Goal: Task Accomplishment & Management: Use online tool/utility

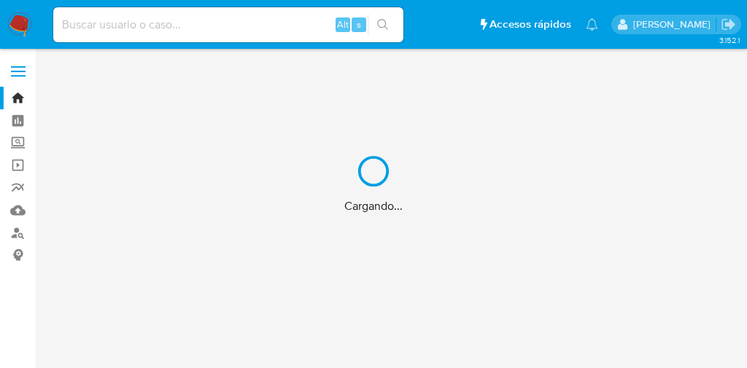
click at [145, 25] on div "Cargando..." at bounding box center [373, 184] width 747 height 368
click at [141, 23] on div "Cargando..." at bounding box center [373, 184] width 747 height 368
drag, startPoint x: 141, startPoint y: 25, endPoint x: 133, endPoint y: 30, distance: 10.1
click at [141, 26] on div "Cargando..." at bounding box center [373, 184] width 747 height 368
click at [133, 30] on div "Cargando..." at bounding box center [373, 184] width 747 height 368
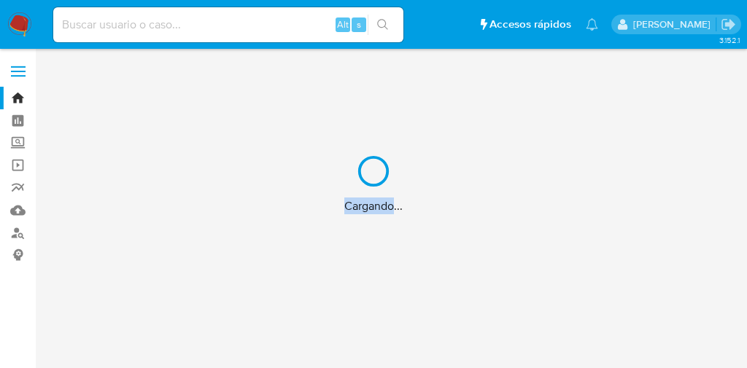
click at [133, 30] on div "Cargando..." at bounding box center [373, 184] width 747 height 368
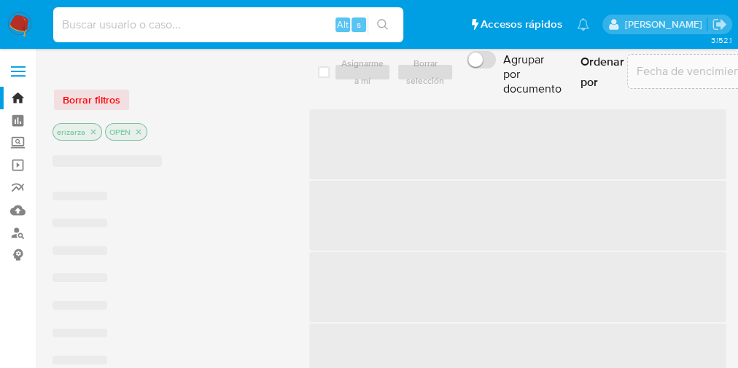
click at [133, 30] on input at bounding box center [228, 24] width 350 height 19
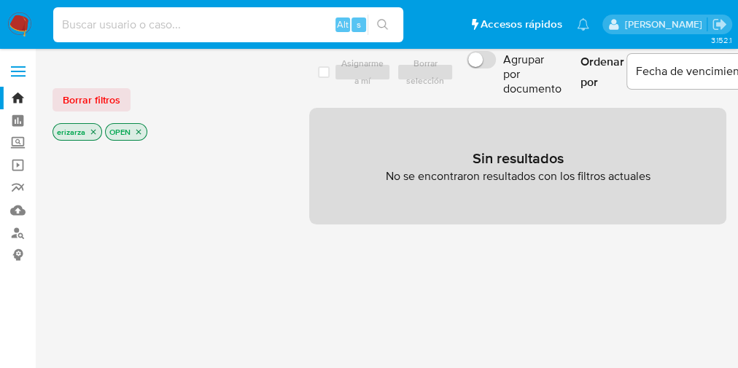
paste input "Qc47luuayH7t8mwoPUyuSRWZ"
type input "Qc47luuayH7t8mwoPUyuSRWZ"
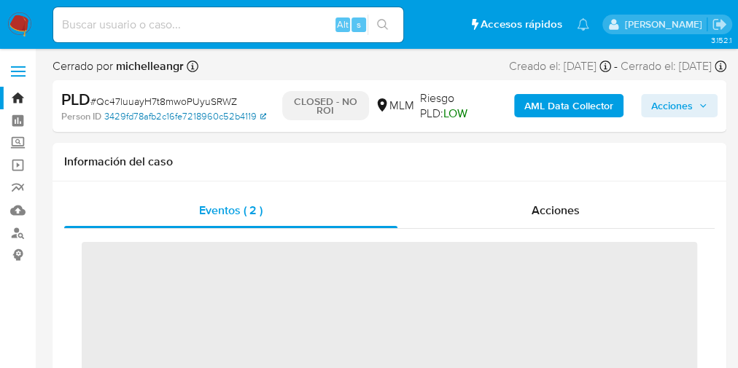
scroll to position [581, 0]
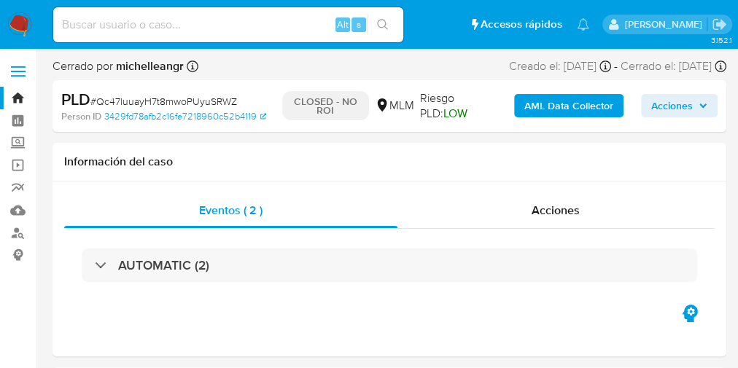
select select "10"
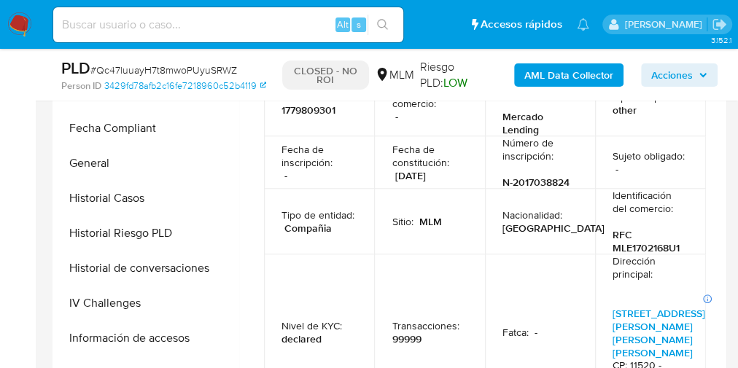
scroll to position [289, 0]
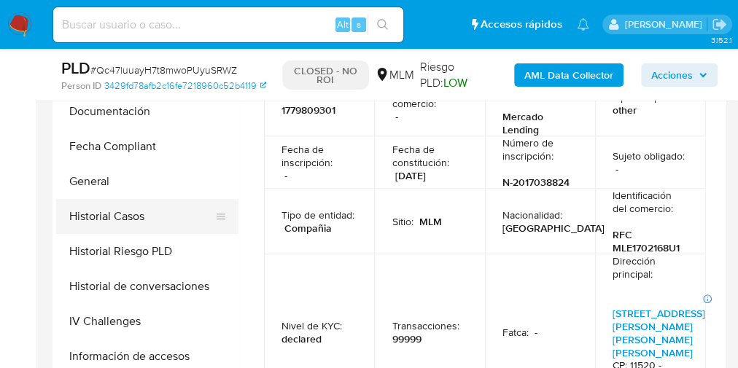
click at [138, 219] on button "Historial Casos" at bounding box center [141, 216] width 171 height 35
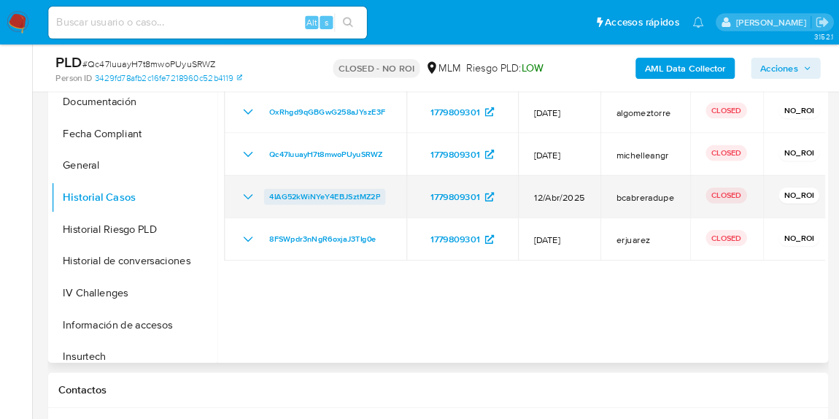
scroll to position [0, 0]
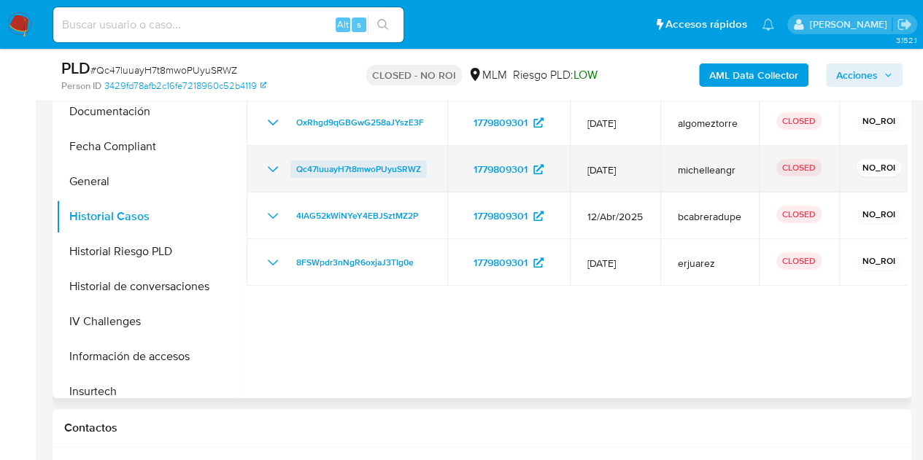
click at [378, 168] on span "Qc47luuayH7t8mwoPUyuSRWZ" at bounding box center [358, 169] width 125 height 18
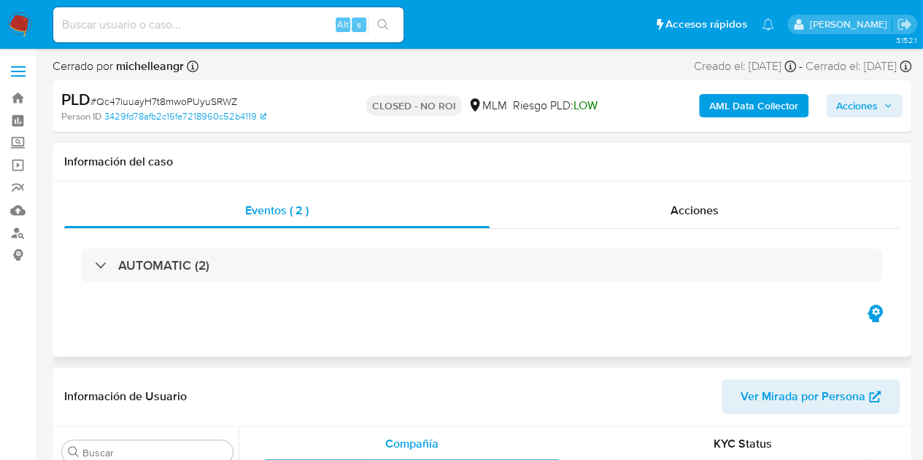
scroll to position [581, 0]
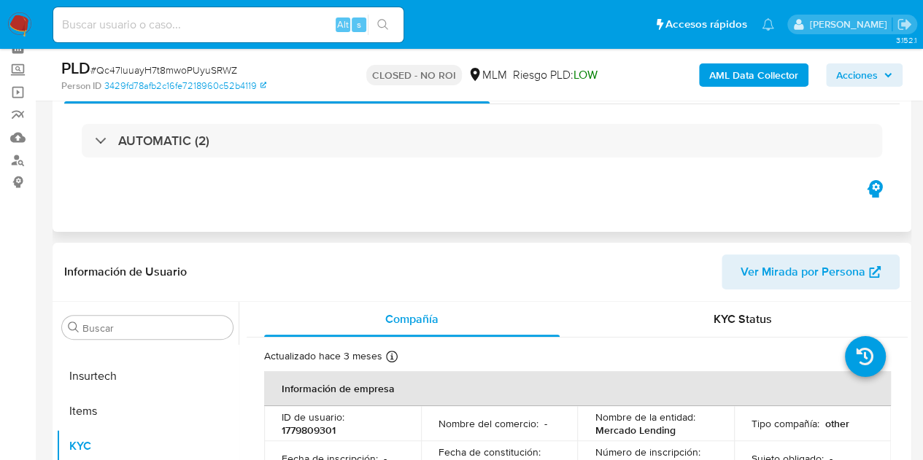
select select "10"
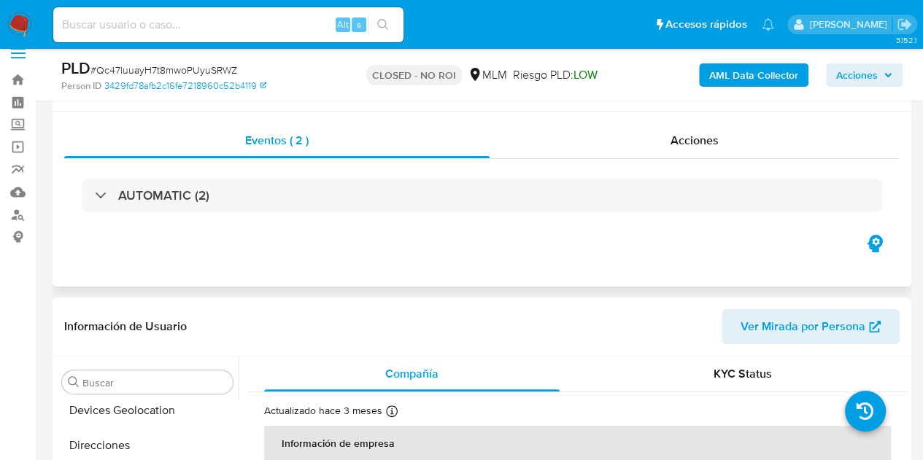
scroll to position [0, 0]
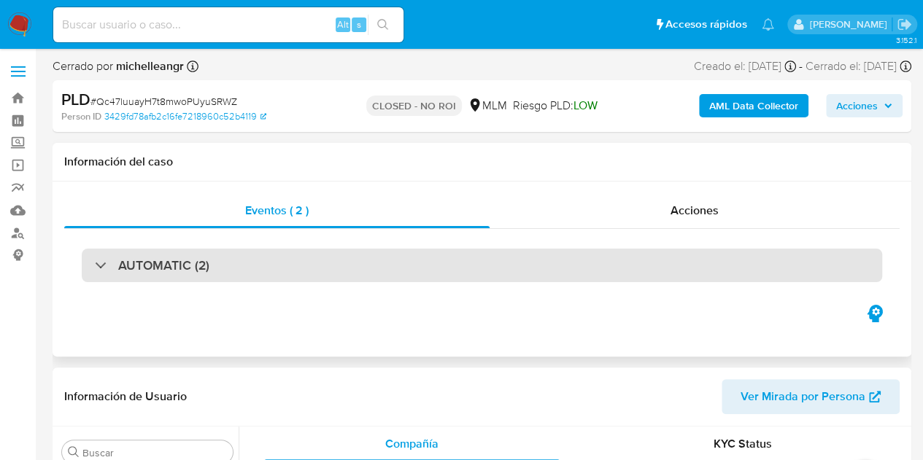
click at [295, 262] on div "AUTOMATIC (2)" at bounding box center [482, 266] width 800 height 34
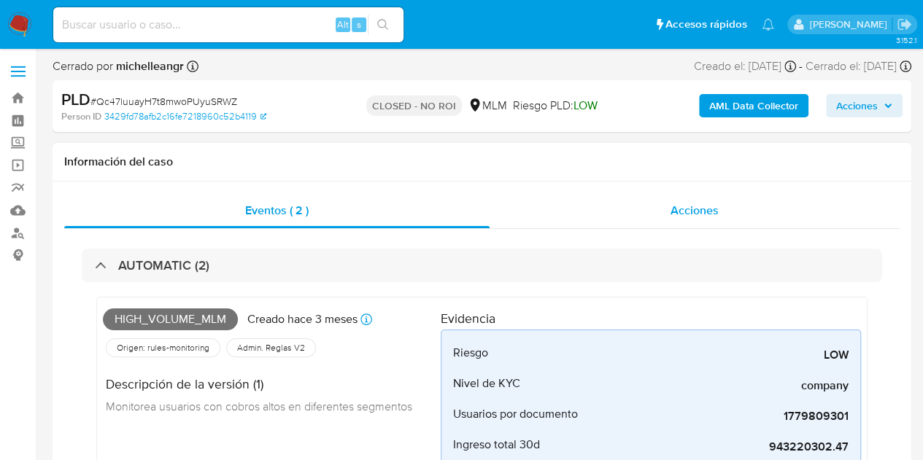
click at [656, 206] on div "Acciones" at bounding box center [694, 210] width 410 height 35
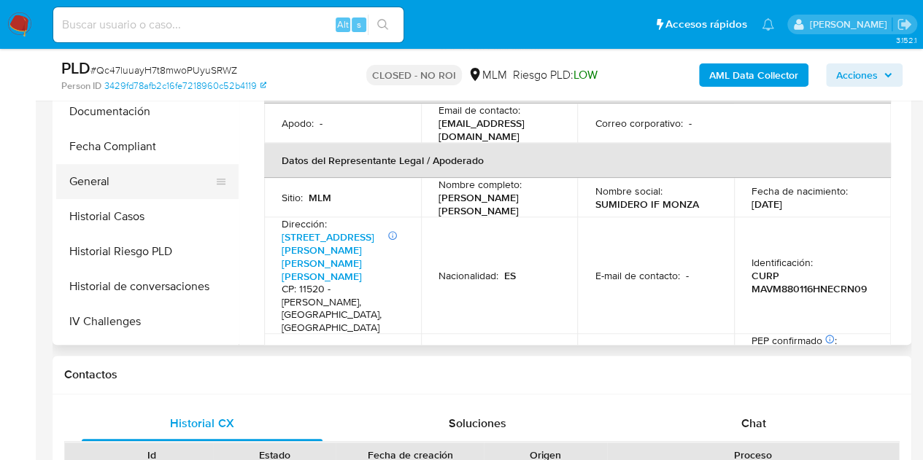
scroll to position [217, 0]
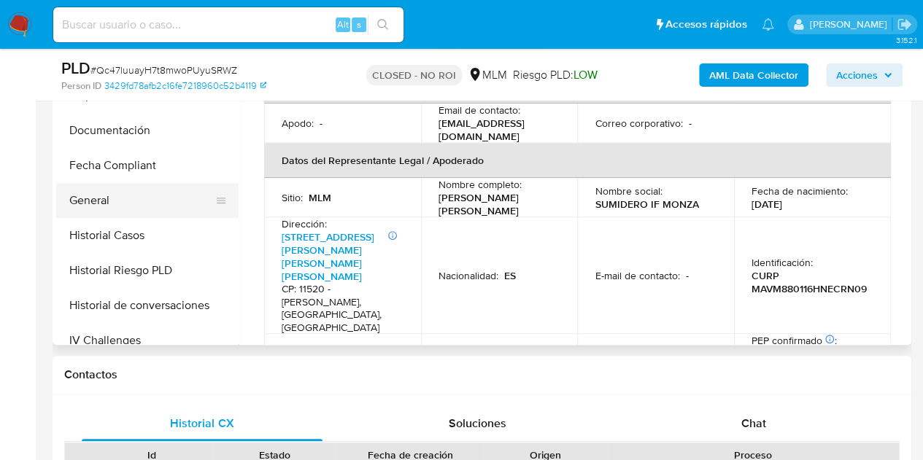
click at [92, 194] on button "General" at bounding box center [141, 200] width 171 height 35
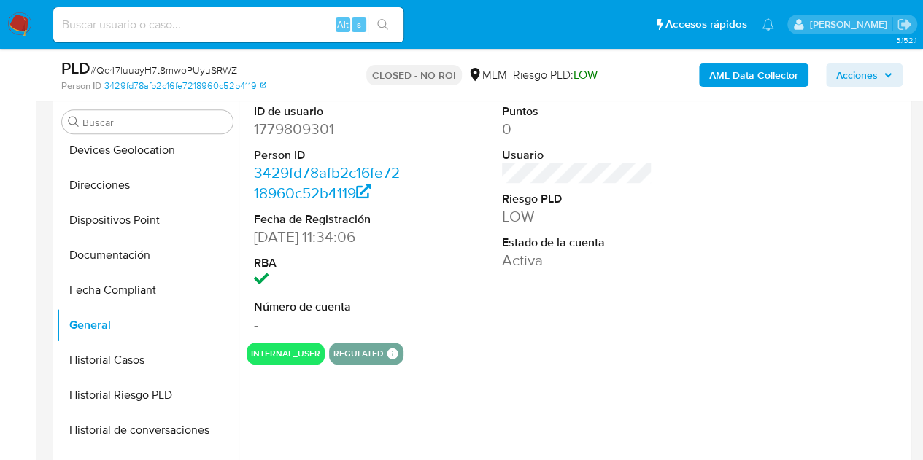
scroll to position [365, 0]
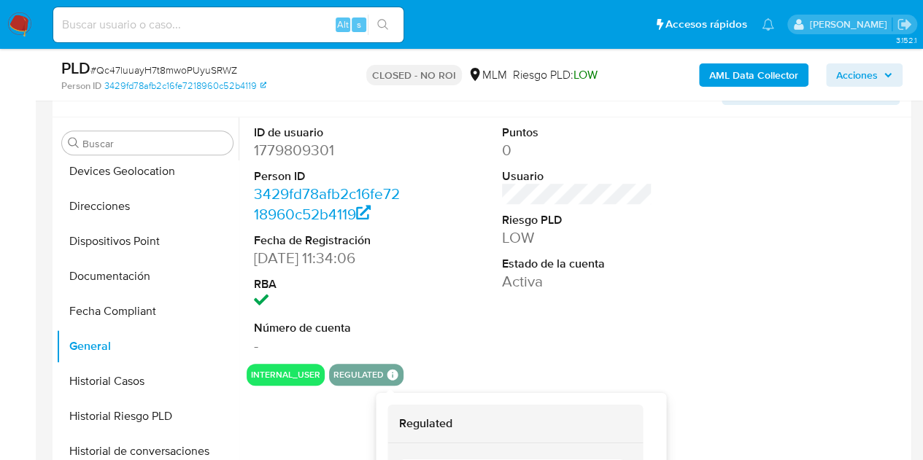
click at [387, 374] on icon at bounding box center [392, 374] width 11 height 11
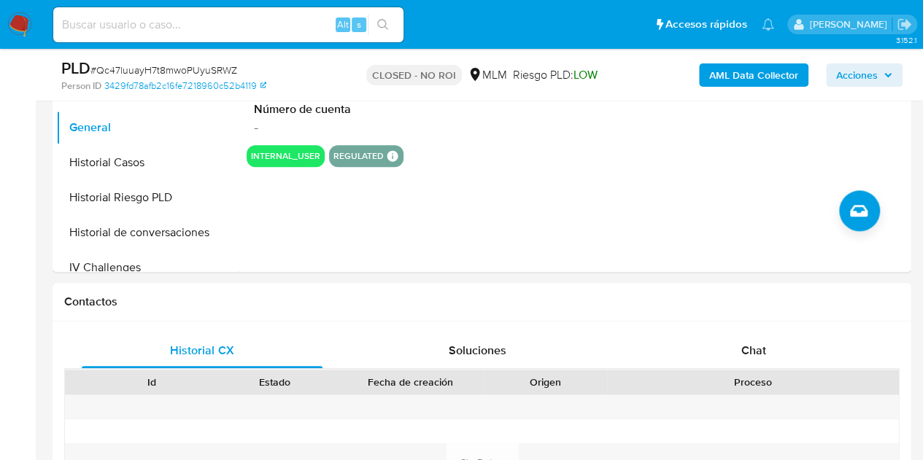
scroll to position [511, 0]
